Goal: Task Accomplishment & Management: Complete application form

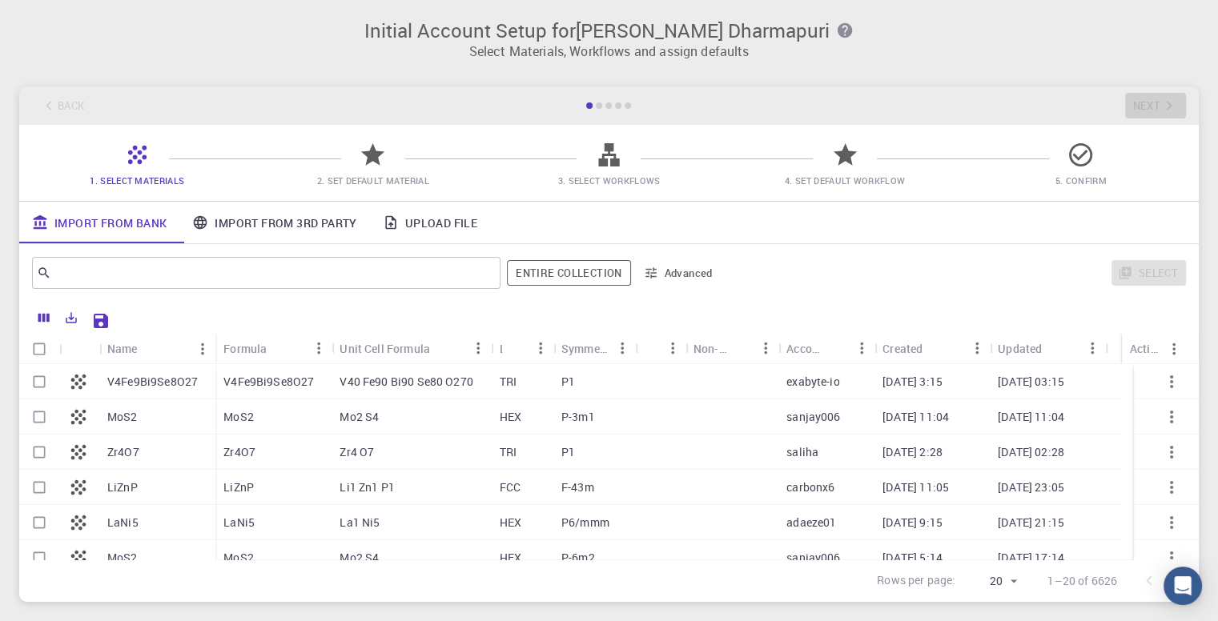
click at [626, 108] on div at bounding box center [628, 106] width 6 height 6
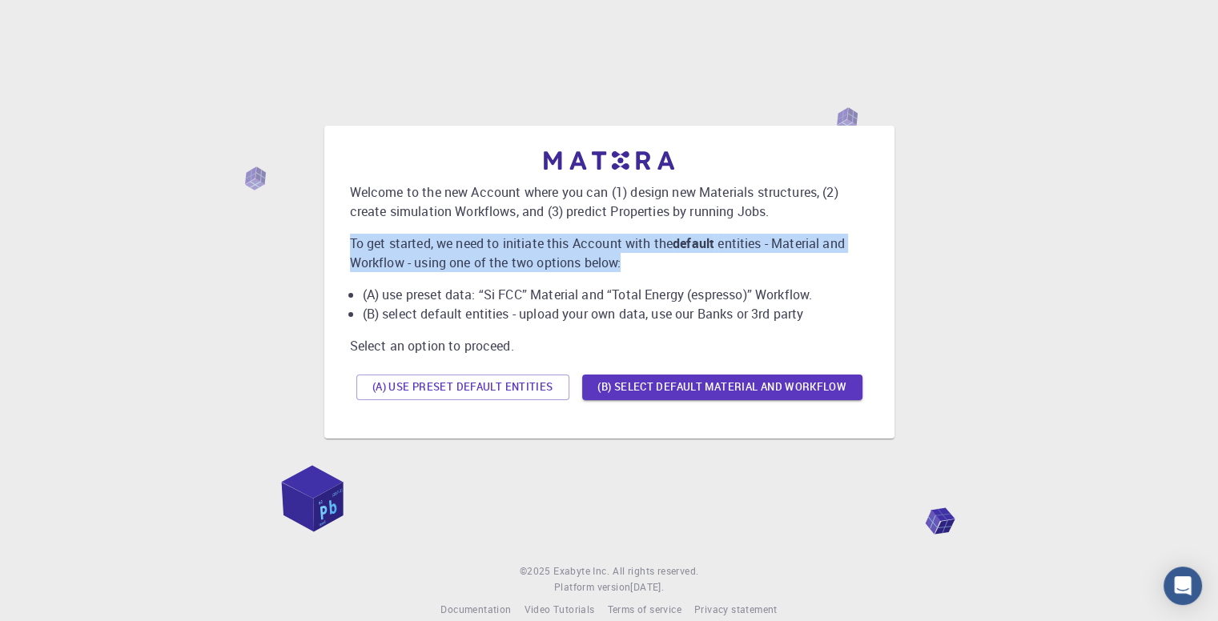
drag, startPoint x: 626, startPoint y: 261, endPoint x: 317, endPoint y: 237, distance: 309.3
click at [317, 237] on div "Welcome to the new Account where you can (1) design new Materials structures, (…" at bounding box center [609, 282] width 1180 height 474
click at [554, 263] on p "To get started, we need to initiate this Account with the default entities - Ma…" at bounding box center [609, 253] width 519 height 38
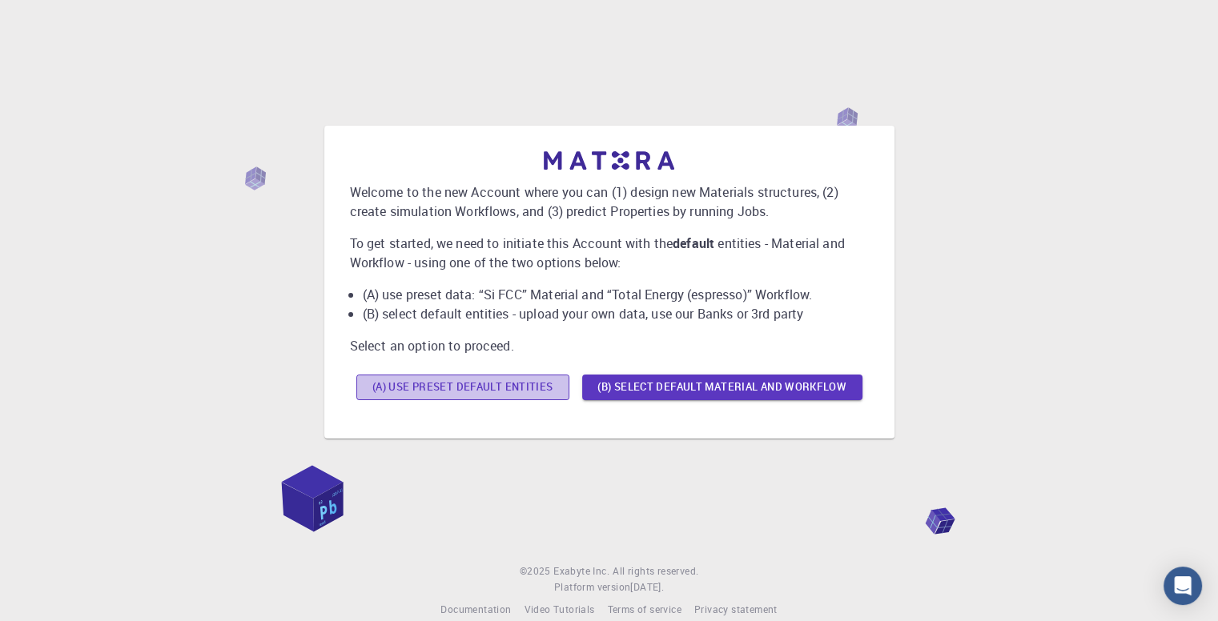
click at [480, 380] on button "(A) Use preset default entities" at bounding box center [462, 388] width 213 height 26
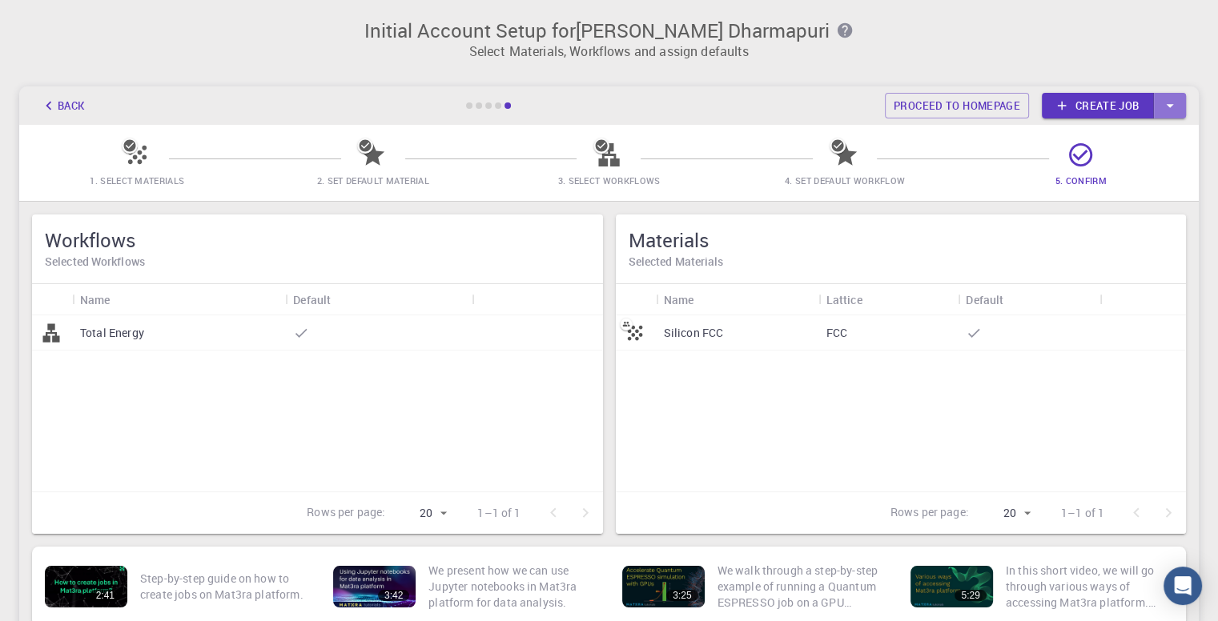
click at [1179, 100] on button "button" at bounding box center [1170, 106] width 32 height 26
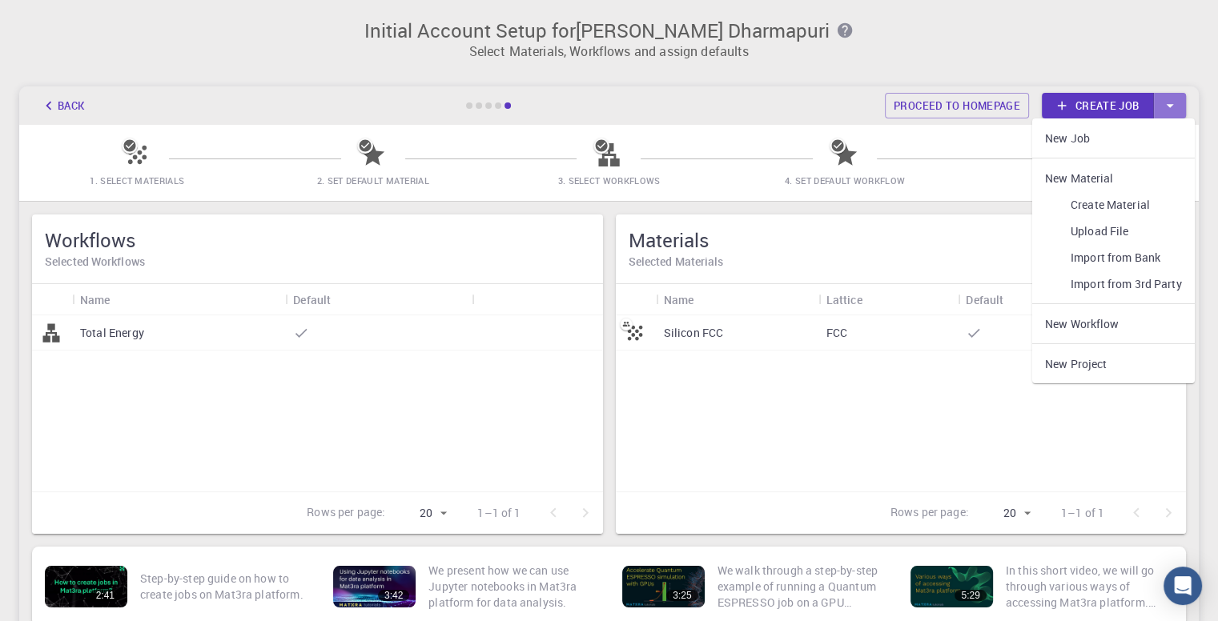
click at [1179, 100] on button "button" at bounding box center [1170, 106] width 32 height 26
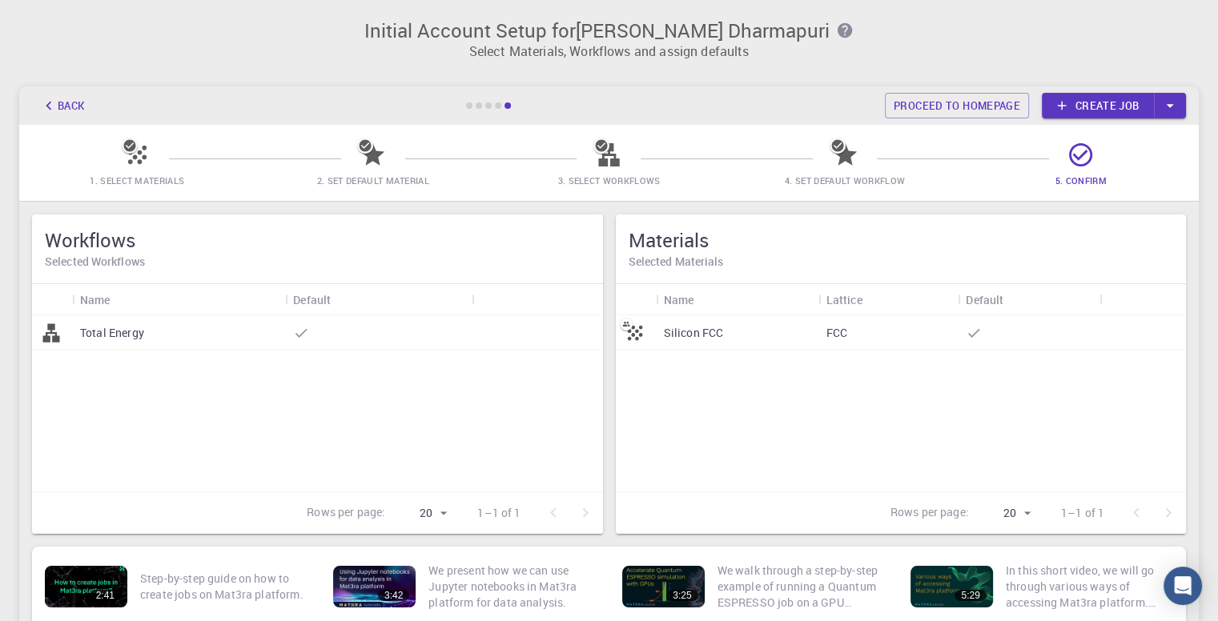
click at [842, 382] on div "Silicon FCC FCC" at bounding box center [901, 404] width 571 height 176
